Goal: Task Accomplishment & Management: Use online tool/utility

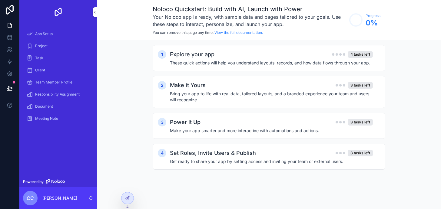
click at [53, 109] on div "Document" at bounding box center [58, 107] width 63 height 10
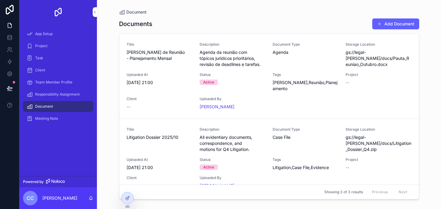
click at [236, 76] on span "Status" at bounding box center [233, 74] width 66 height 5
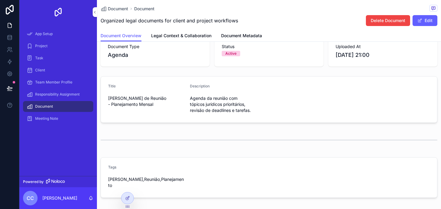
scroll to position [65, 0]
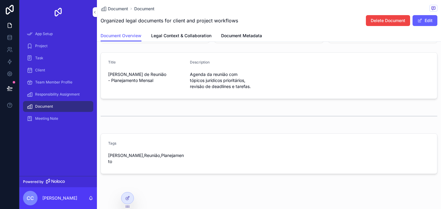
click at [129, 196] on icon at bounding box center [127, 198] width 5 height 5
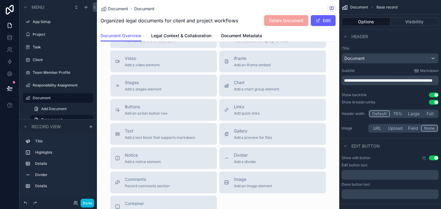
scroll to position [287, 0]
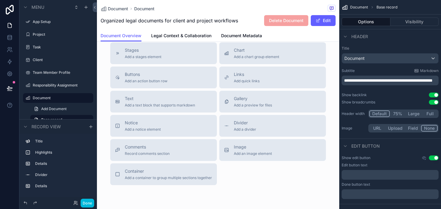
click at [184, 144] on button "Comments Record comments section" at bounding box center [163, 150] width 107 height 22
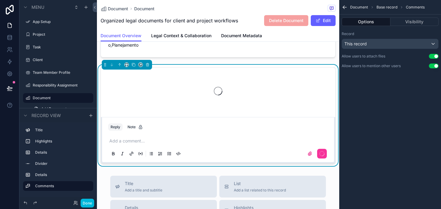
scroll to position [186, 0]
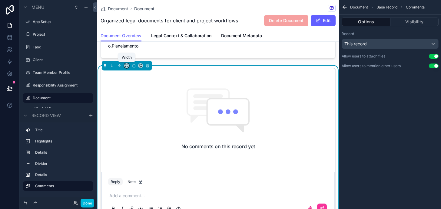
click at [127, 66] on icon "scrollable content" at bounding box center [127, 66] width 4 height 4
click at [139, 93] on div "25%" at bounding box center [139, 88] width 26 height 11
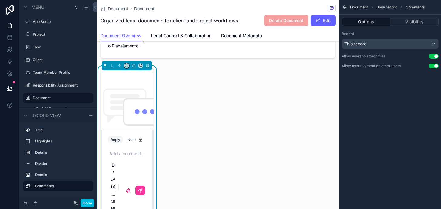
click at [129, 66] on button "scrollable content" at bounding box center [126, 65] width 5 height 5
click at [142, 133] on span "Full width" at bounding box center [138, 129] width 19 height 7
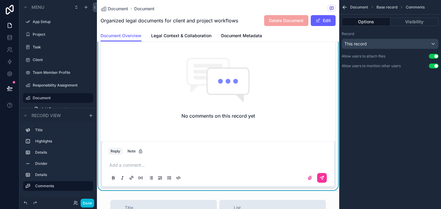
scroll to position [218, 0]
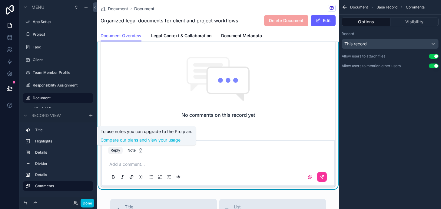
click at [137, 151] on div "Note" at bounding box center [135, 150] width 15 height 5
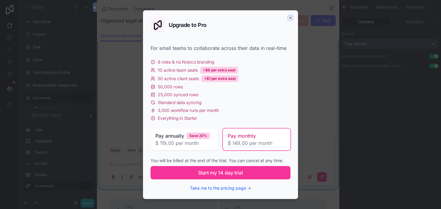
click at [289, 17] on icon "scrollable content" at bounding box center [290, 17] width 5 height 5
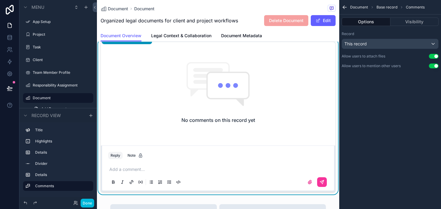
scroll to position [219, 0]
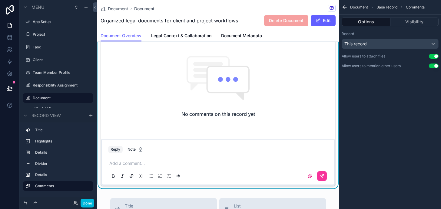
click at [202, 129] on div "No comments on this record yet" at bounding box center [218, 86] width 235 height 101
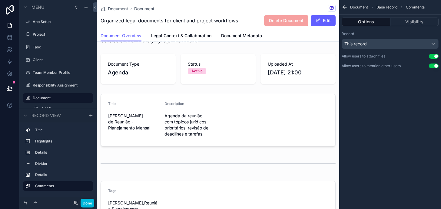
scroll to position [0, 0]
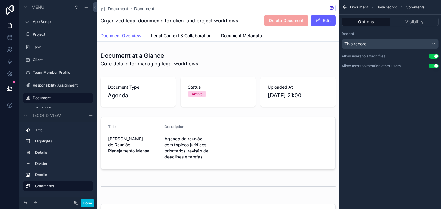
click at [189, 40] on link "Legal Context & Collaboration" at bounding box center [181, 36] width 60 height 12
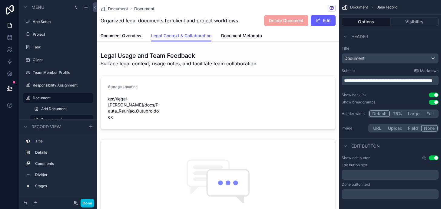
click at [239, 29] on div "Document Document Organized legal documents for client and project workflows De…" at bounding box center [218, 15] width 235 height 30
click at [239, 39] on link "Document Metadata" at bounding box center [241, 36] width 41 height 12
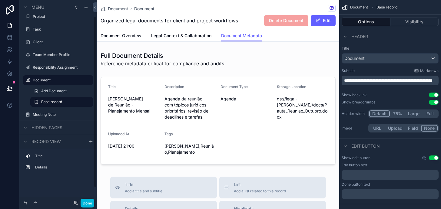
scroll to position [19, 0]
click at [62, 54] on label "Team Member Profile" at bounding box center [61, 53] width 57 height 5
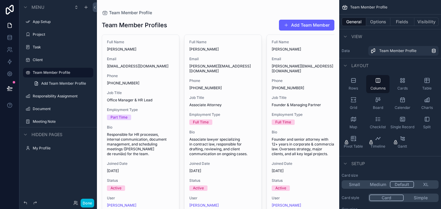
click at [158, 95] on div "scrollable content" at bounding box center [218, 143] width 242 height 287
click at [67, 45] on label "Task" at bounding box center [61, 47] width 57 height 5
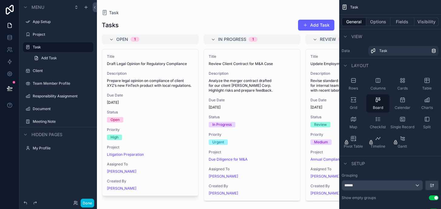
click at [68, 37] on div "Project" at bounding box center [62, 34] width 59 height 5
click at [61, 23] on label "App Setup" at bounding box center [61, 21] width 57 height 5
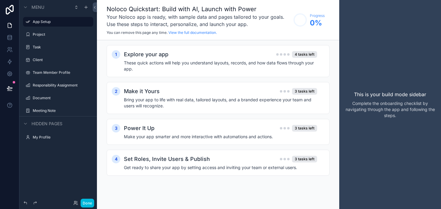
click at [56, 61] on label "Client" at bounding box center [61, 60] width 57 height 5
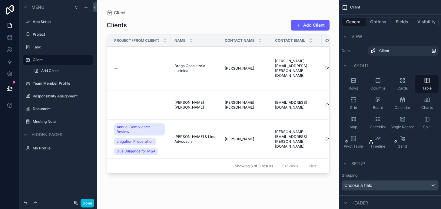
click at [48, 17] on div "App Setup" at bounding box center [58, 21] width 78 height 11
click at [49, 36] on label "Project" at bounding box center [61, 34] width 57 height 5
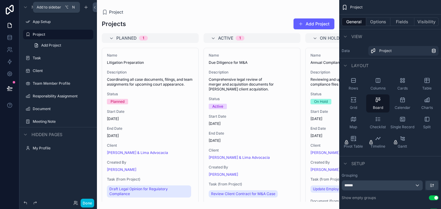
click at [86, 8] on icon "scrollable content" at bounding box center [86, 7] width 0 height 3
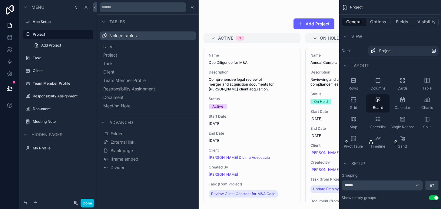
click at [138, 145] on button "External link" at bounding box center [148, 142] width 92 height 8
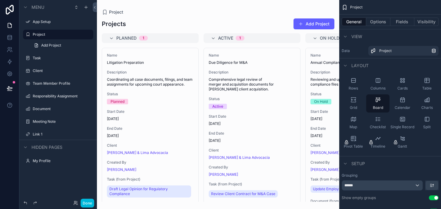
click at [63, 134] on label "Link 1" at bounding box center [61, 134] width 57 height 5
click at [37, 162] on label "My Profile" at bounding box center [61, 161] width 57 height 5
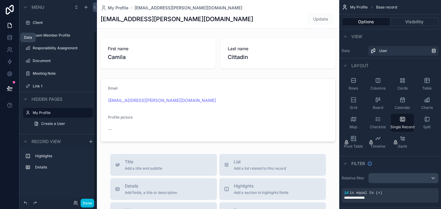
click at [7, 40] on icon at bounding box center [10, 38] width 6 height 6
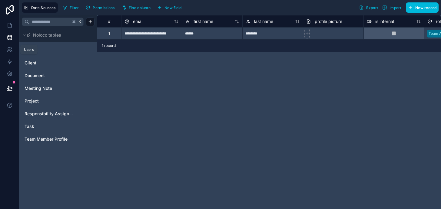
click at [11, 53] on link at bounding box center [9, 50] width 19 height 12
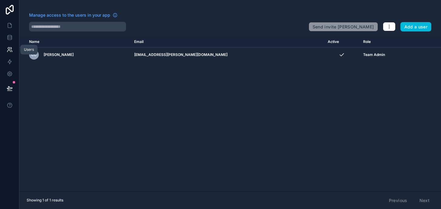
click at [11, 56] on link at bounding box center [9, 62] width 19 height 12
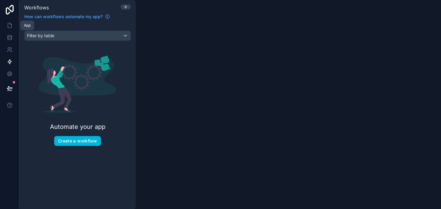
click at [8, 25] on icon at bounding box center [10, 25] width 4 height 5
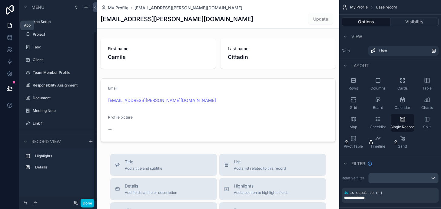
scroll to position [37, 0]
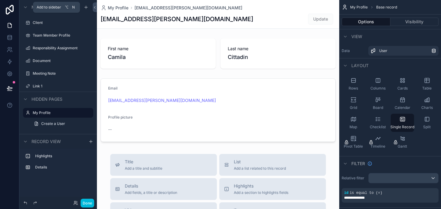
click at [86, 8] on icon "scrollable content" at bounding box center [86, 7] width 5 height 5
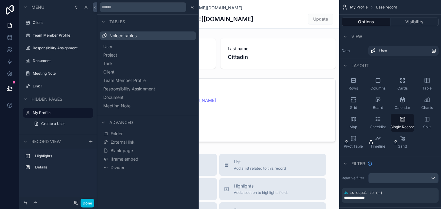
click at [140, 152] on button "Blank page" at bounding box center [148, 151] width 92 height 8
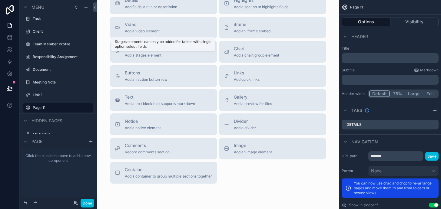
scroll to position [55, 0]
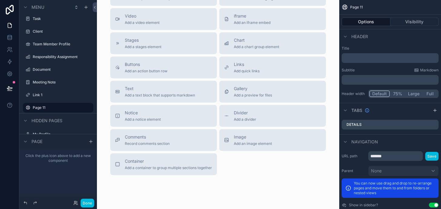
click at [244, 69] on span "Add quick links" at bounding box center [247, 71] width 26 height 5
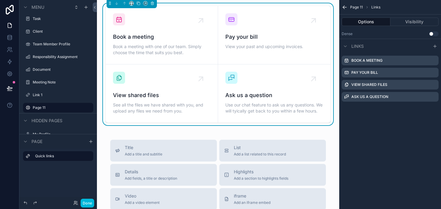
scroll to position [0, 0]
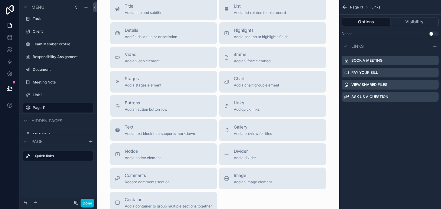
click at [167, 112] on span "Add an action button row" at bounding box center [146, 109] width 43 height 5
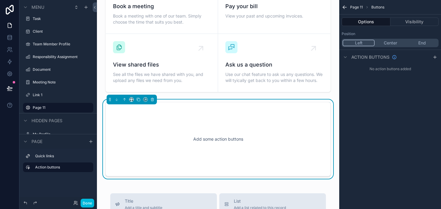
scroll to position [38, 0]
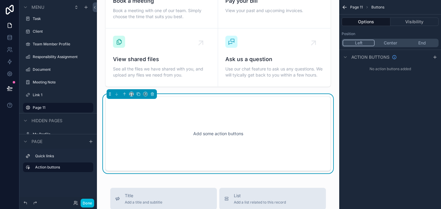
click at [171, 119] on div "Add some action buttons" at bounding box center [218, 134] width 206 height 55
click at [433, 57] on icon "scrollable content" at bounding box center [435, 57] width 5 height 5
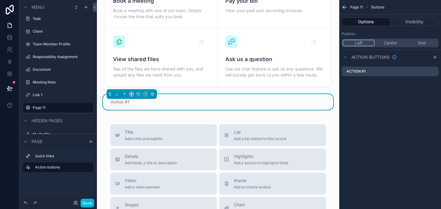
click at [439, 57] on div "Action buttons" at bounding box center [390, 57] width 102 height 15
click at [437, 57] on icon "scrollable content" at bounding box center [435, 57] width 5 height 5
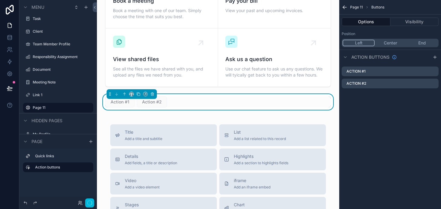
click at [437, 57] on icon "scrollable content" at bounding box center [435, 57] width 5 height 5
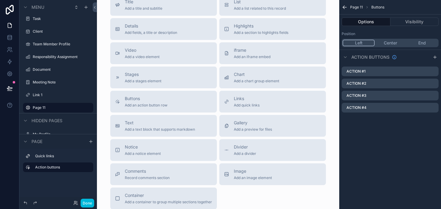
scroll to position [168, 0]
click at [246, 132] on div "Gallery Add a preview for files" at bounding box center [253, 126] width 38 height 12
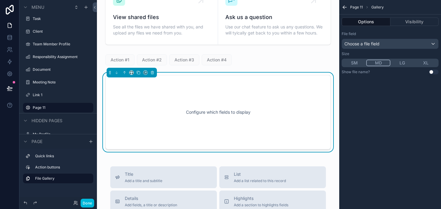
click at [241, 130] on div "Configure which fields to display" at bounding box center [218, 112] width 206 height 55
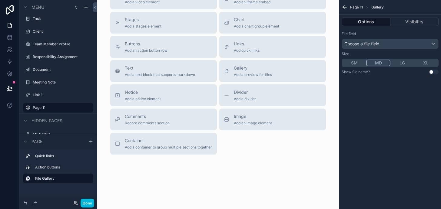
click at [275, 131] on button "Image Add an image element" at bounding box center [272, 120] width 107 height 22
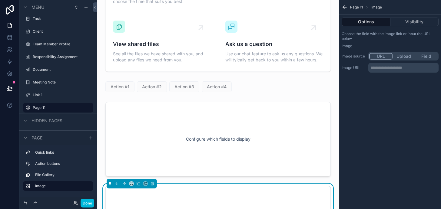
scroll to position [0, 0]
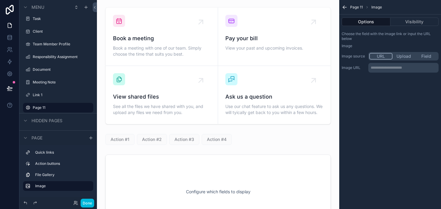
click at [269, 47] on div "scrollable content" at bounding box center [218, 66] width 233 height 122
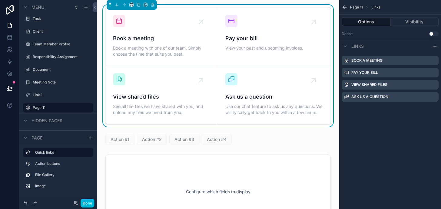
click at [321, 77] on div "scrollable content" at bounding box center [315, 82] width 12 height 12
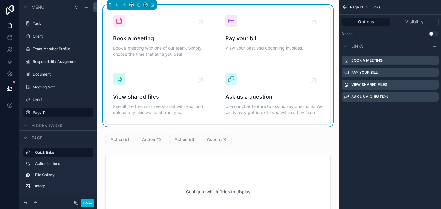
scroll to position [43, 0]
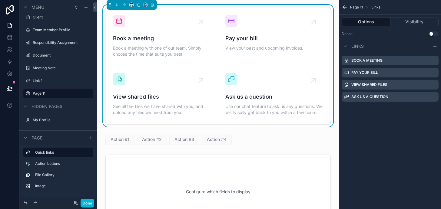
click at [47, 159] on div "Action buttons" at bounding box center [58, 164] width 70 height 10
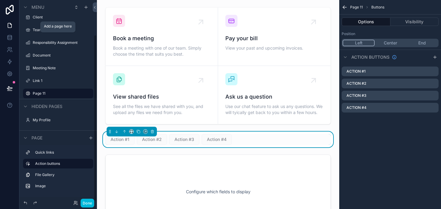
scroll to position [0, 0]
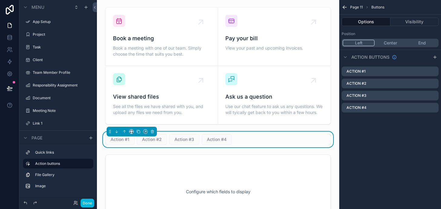
click at [346, 5] on icon "scrollable content" at bounding box center [345, 7] width 6 height 6
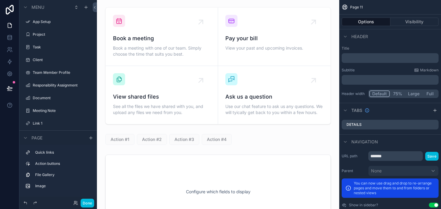
click at [350, 39] on div "Header" at bounding box center [355, 36] width 26 height 7
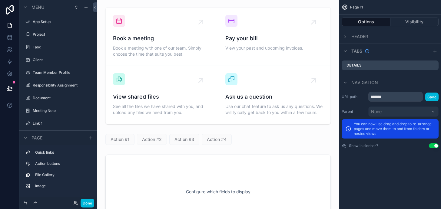
click at [346, 38] on icon "scrollable content" at bounding box center [345, 36] width 5 height 5
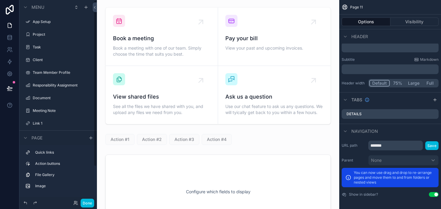
click at [50, 162] on label "Action buttons" at bounding box center [61, 164] width 53 height 5
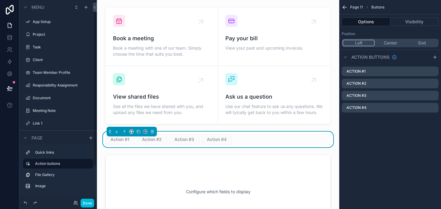
click at [51, 112] on label "Meeting Note" at bounding box center [61, 111] width 57 height 5
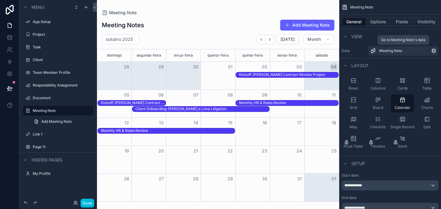
click at [414, 50] on div "Meeting Note" at bounding box center [405, 50] width 52 height 5
click at [314, 40] on div "scrollable content" at bounding box center [218, 104] width 242 height 209
click at [326, 39] on icon "scrollable content" at bounding box center [328, 39] width 5 height 5
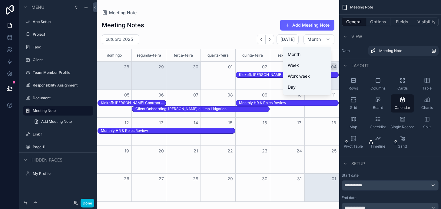
click at [305, 83] on button "Day" at bounding box center [308, 87] width 44 height 11
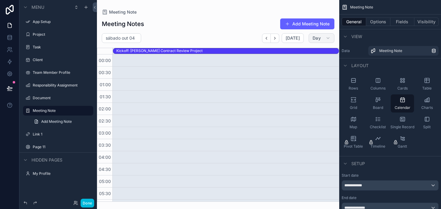
click at [319, 38] on span "Day" at bounding box center [317, 37] width 8 height 5
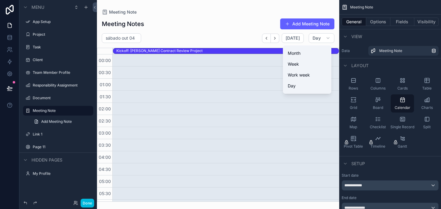
click at [308, 57] on button "Month" at bounding box center [308, 53] width 44 height 11
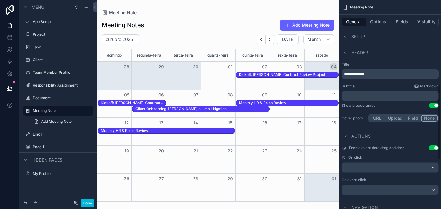
scroll to position [201, 0]
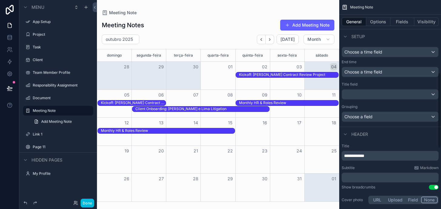
click at [378, 22] on button "Options" at bounding box center [378, 22] width 24 height 8
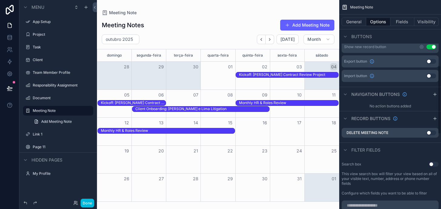
click at [432, 64] on div "Export button Use setting" at bounding box center [390, 61] width 97 height 12
click at [431, 62] on button "Use setting" at bounding box center [432, 61] width 10 height 5
click at [432, 74] on button "Use setting" at bounding box center [432, 76] width 10 height 5
click at [432, 76] on button "Use setting" at bounding box center [432, 76] width 10 height 5
click at [400, 25] on button "Fields" at bounding box center [403, 22] width 24 height 8
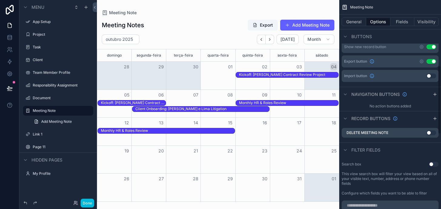
scroll to position [63, 0]
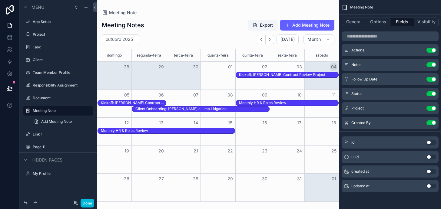
click at [58, 24] on label "App Setup" at bounding box center [61, 21] width 57 height 5
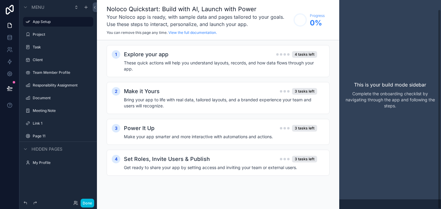
click at [58, 33] on label "Project" at bounding box center [61, 34] width 57 height 5
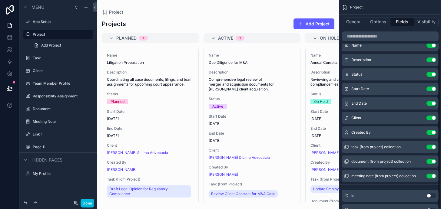
scroll to position [63, 0]
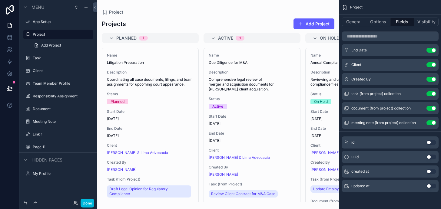
click at [45, 135] on label "Link 1" at bounding box center [61, 134] width 57 height 5
